Goal: Task Accomplishment & Management: Complete application form

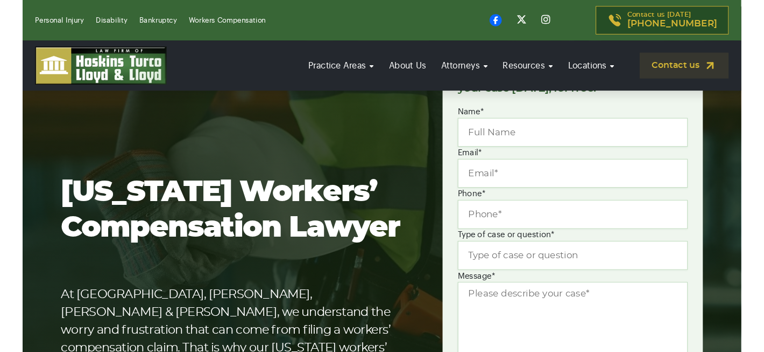
scroll to position [215, 0]
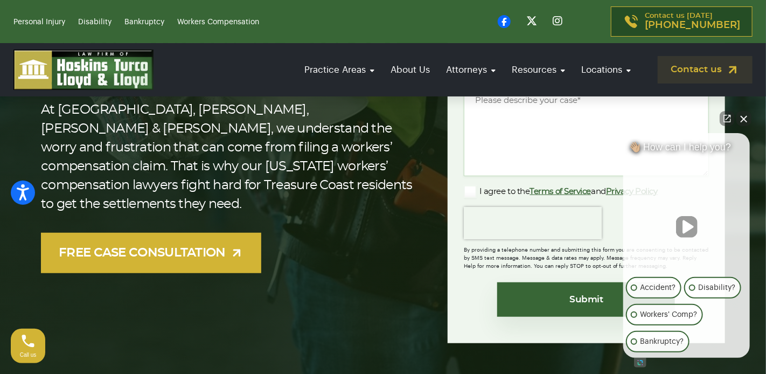
click at [689, 226] on button "Unmute video" at bounding box center [687, 227] width 22 height 22
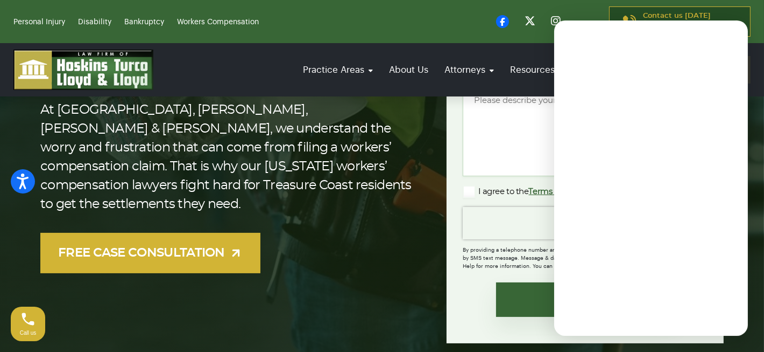
scroll to position [359, 0]
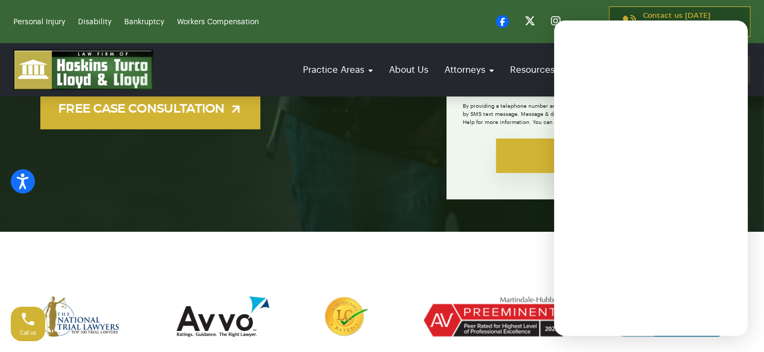
click at [518, 147] on input "Submit" at bounding box center [585, 155] width 178 height 34
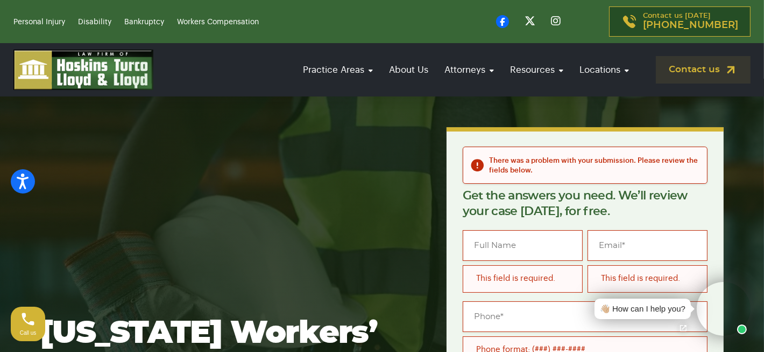
click at [725, 305] on video at bounding box center [724, 309] width 54 height 54
